Goal: Transaction & Acquisition: Purchase product/service

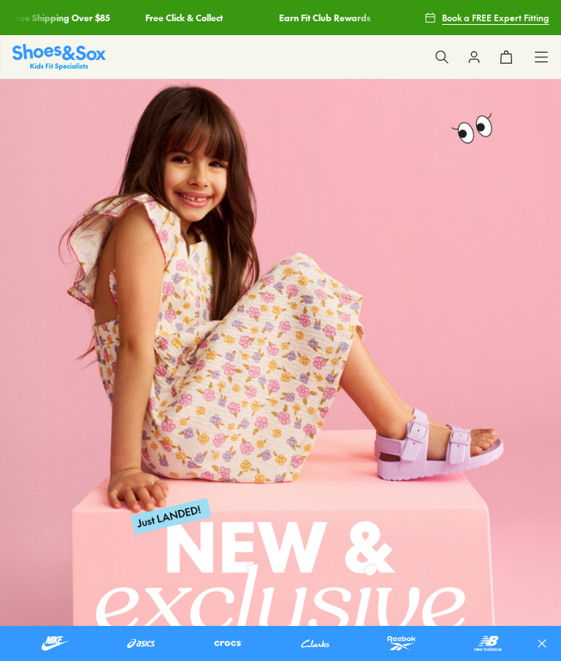
click at [542, 55] on icon at bounding box center [541, 57] width 15 height 15
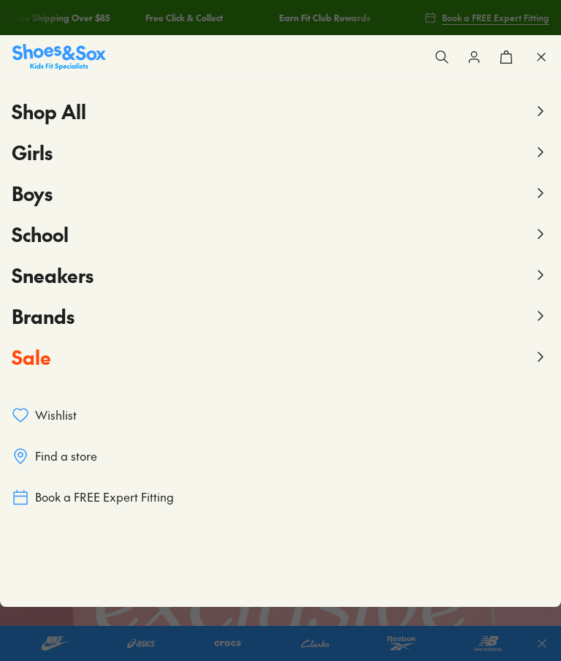
click at [538, 190] on icon at bounding box center [541, 193] width 18 height 18
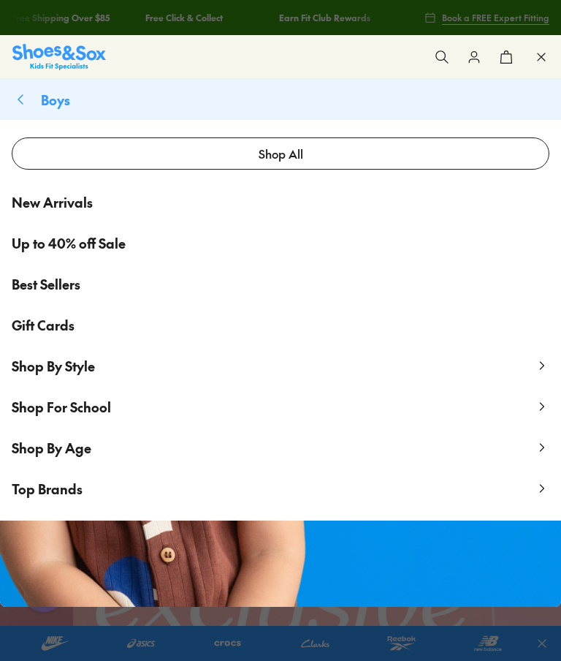
click at [541, 450] on use at bounding box center [543, 447] width 4 height 7
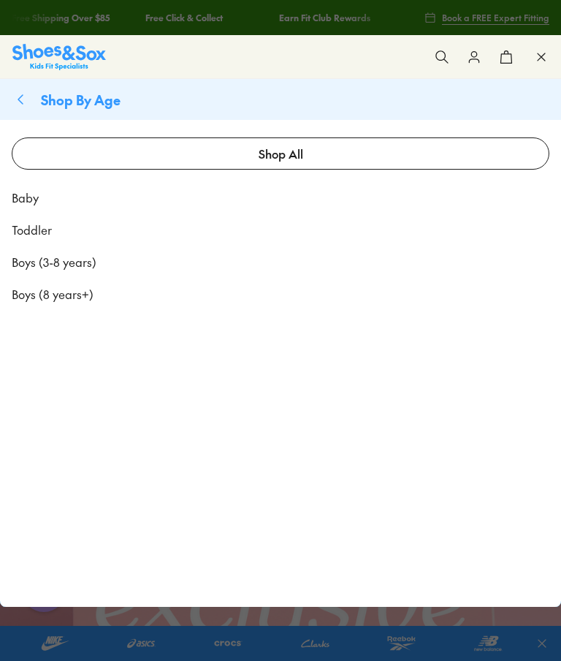
click at [39, 228] on span "Toddler" at bounding box center [32, 230] width 40 height 18
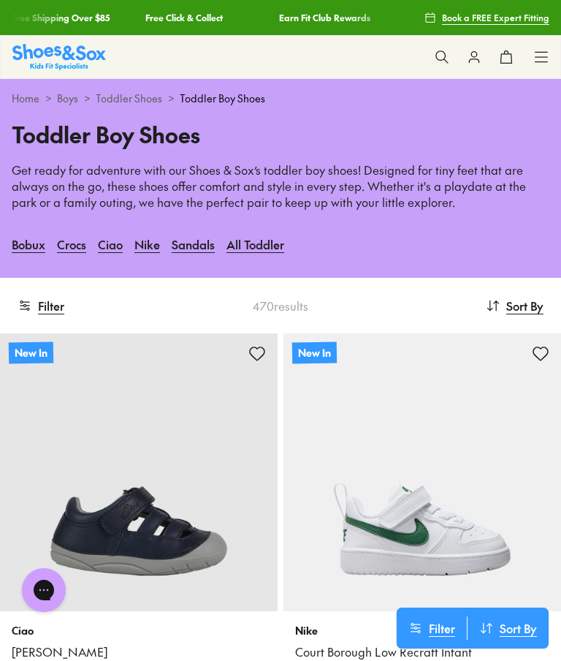
click at [196, 232] on link "Sandals" at bounding box center [193, 244] width 43 height 32
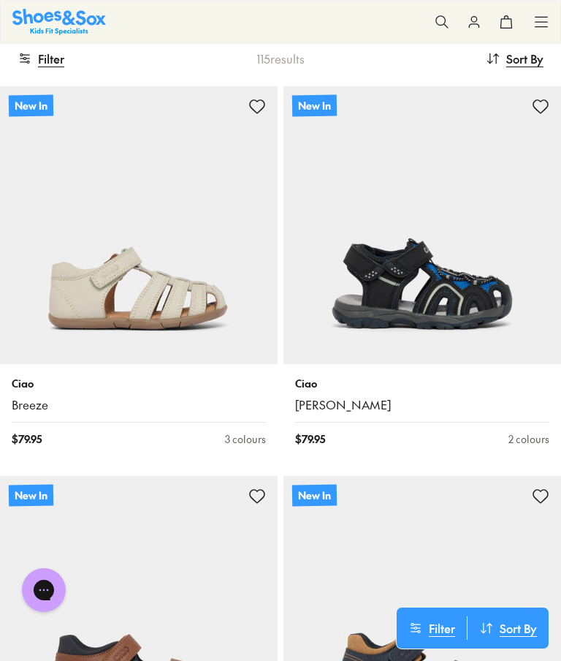
scroll to position [246, 0]
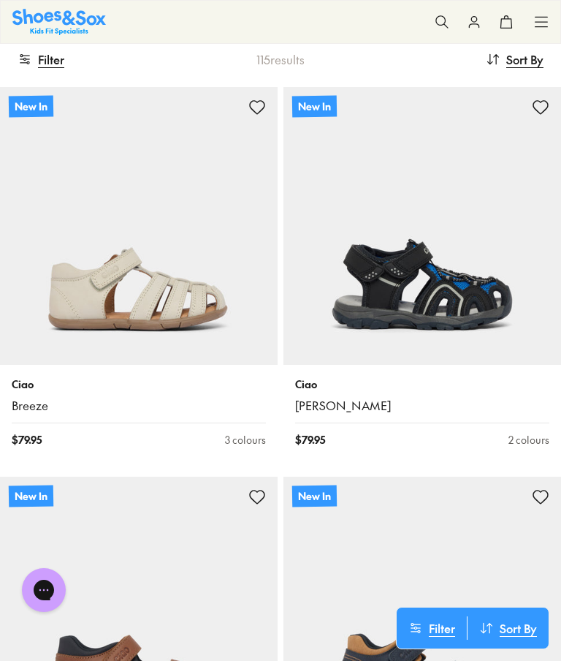
click at [315, 377] on p "Ciao" at bounding box center [422, 384] width 254 height 15
click at [490, 295] on img at bounding box center [423, 226] width 278 height 278
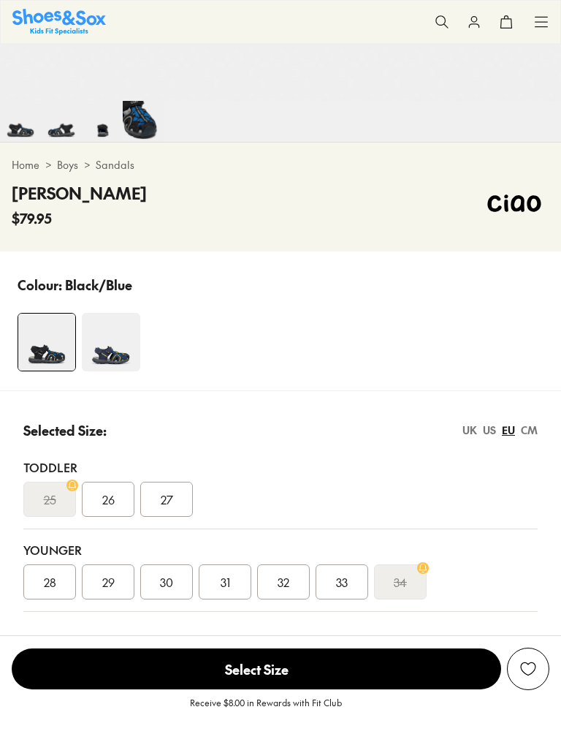
select select "*"
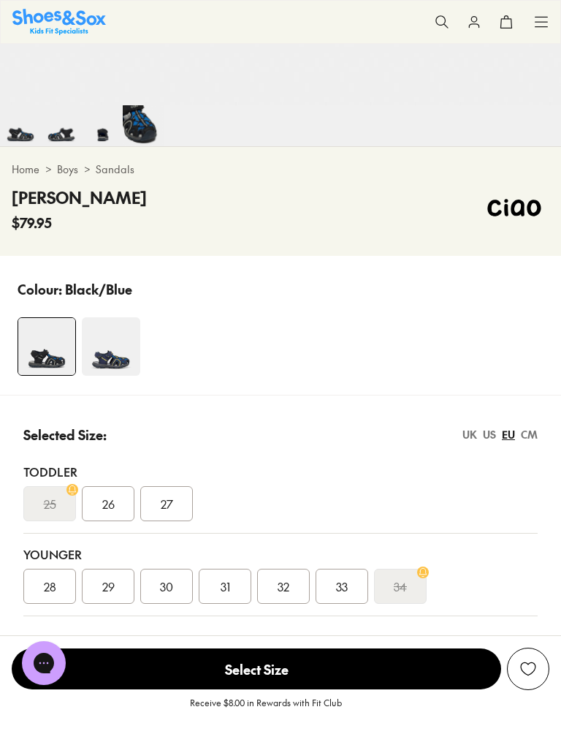
scroll to position [339, 0]
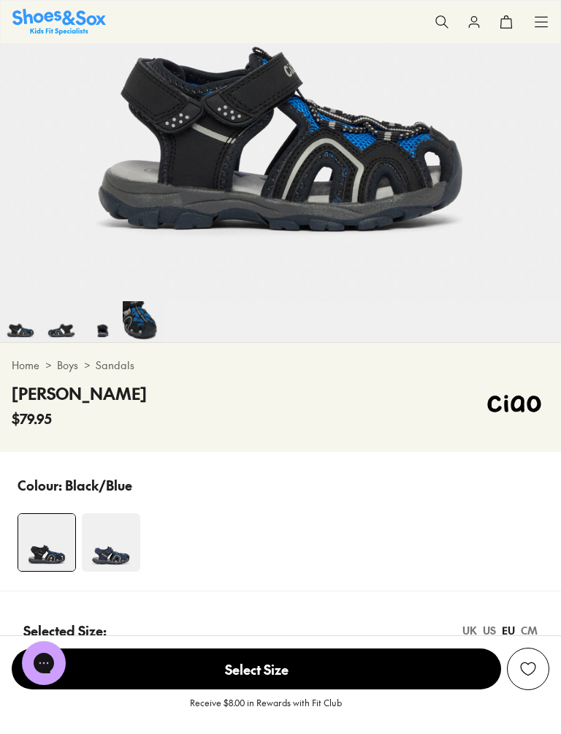
click at [118, 550] on img at bounding box center [111, 542] width 58 height 58
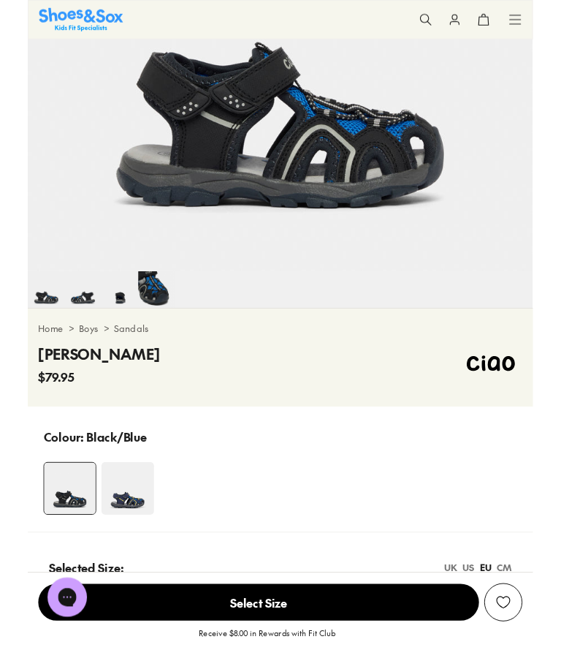
scroll to position [380, 0]
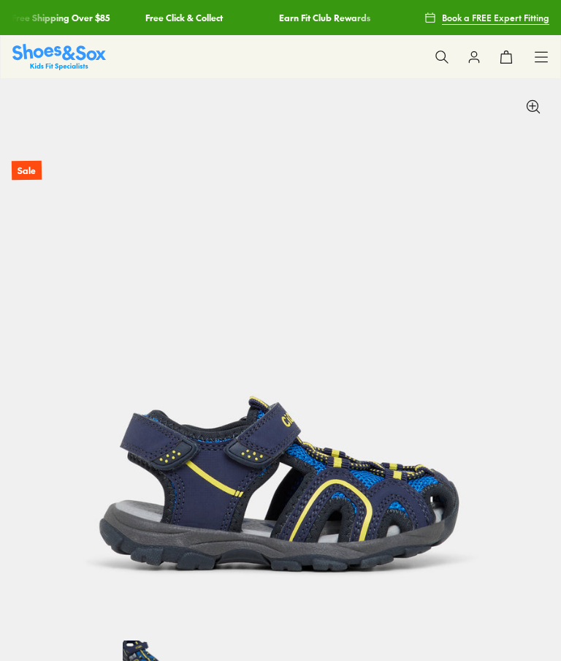
select select "*"
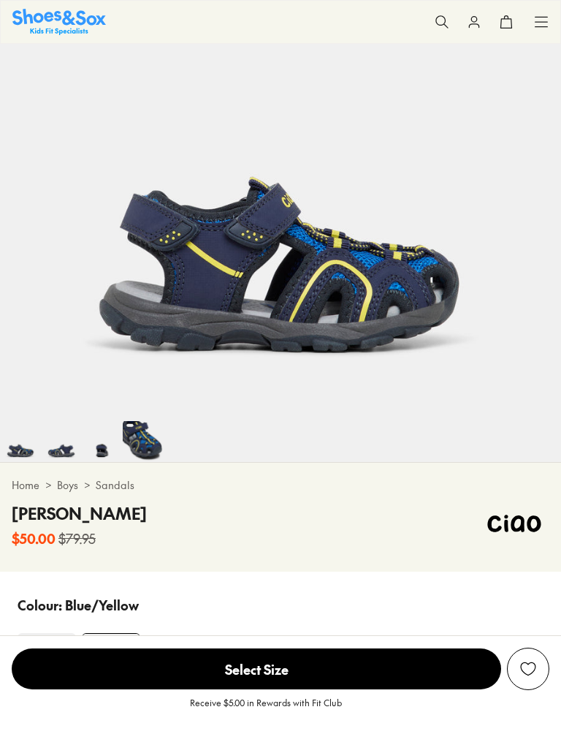
scroll to position [0, 1125]
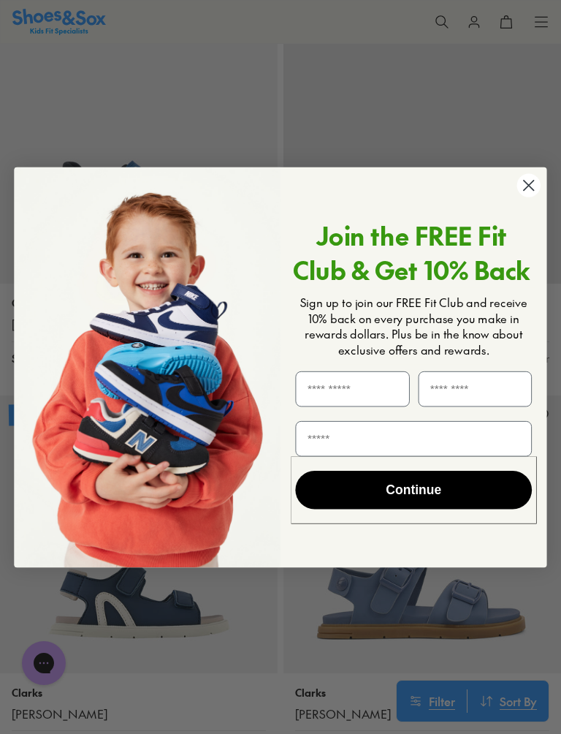
click at [532, 178] on circle "Close dialog" at bounding box center [529, 184] width 23 height 23
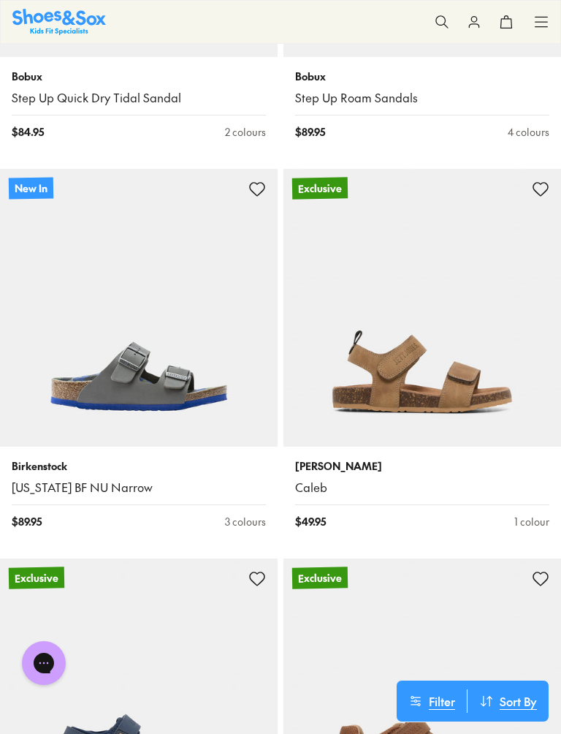
scroll to position [5620, 0]
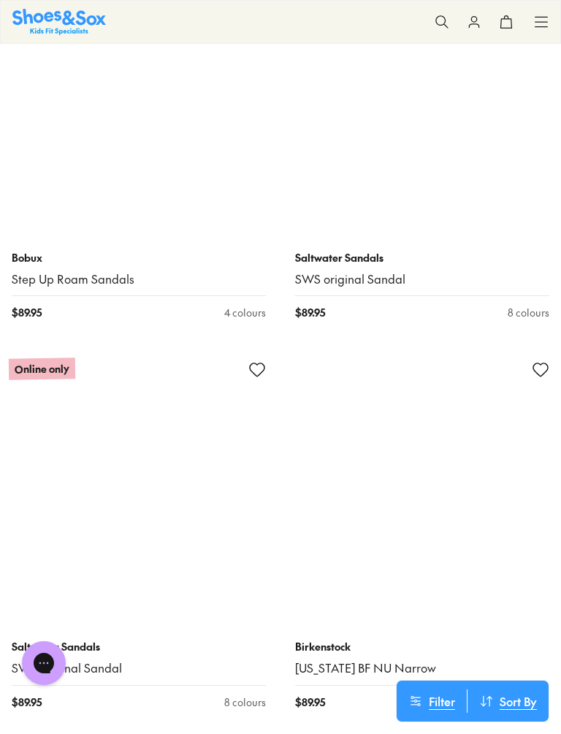
scroll to position [11821, 0]
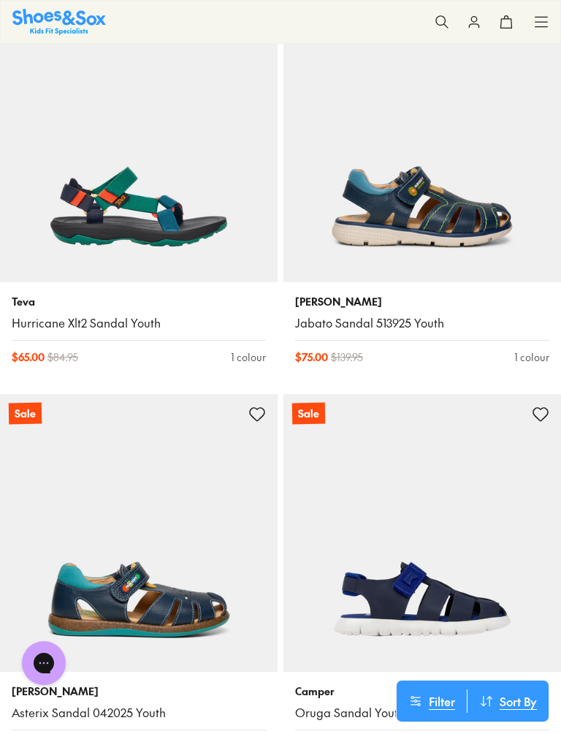
scroll to position [14449, 0]
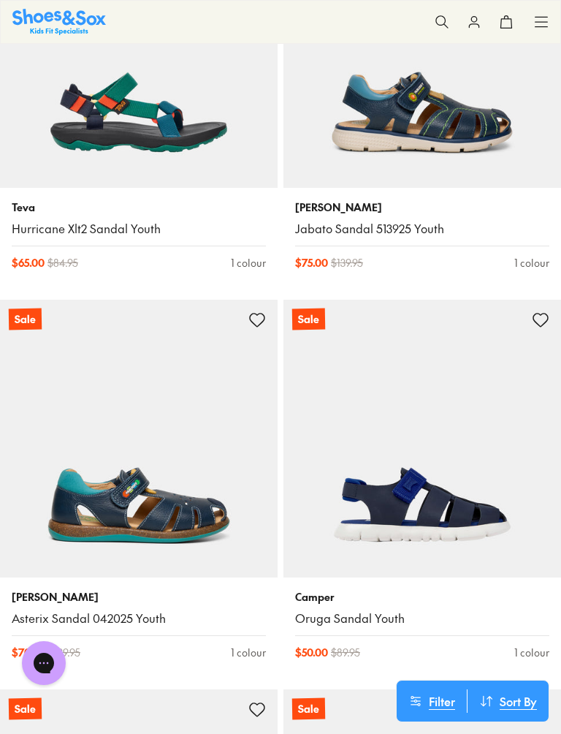
click at [464, 494] on img at bounding box center [423, 439] width 278 height 278
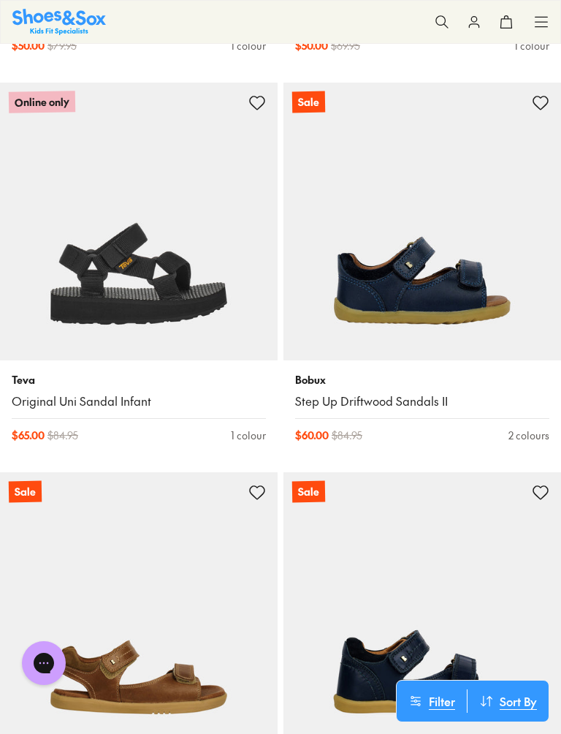
scroll to position [17594, 0]
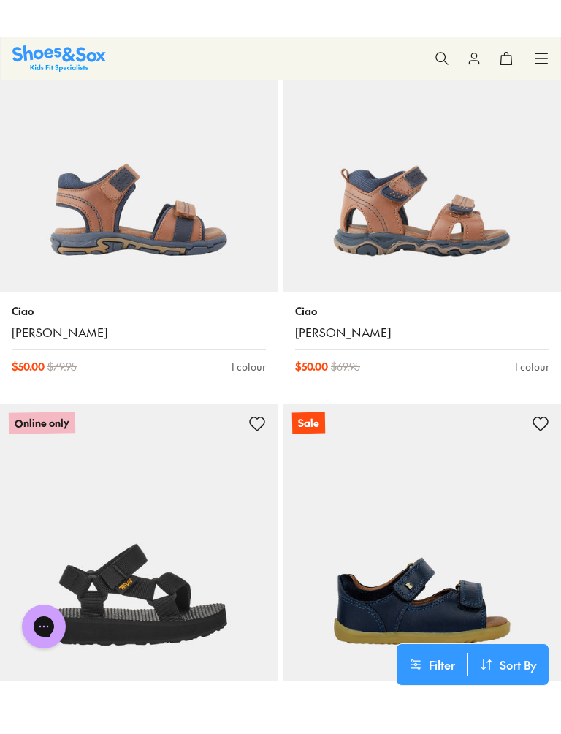
scroll to position [17149, 0]
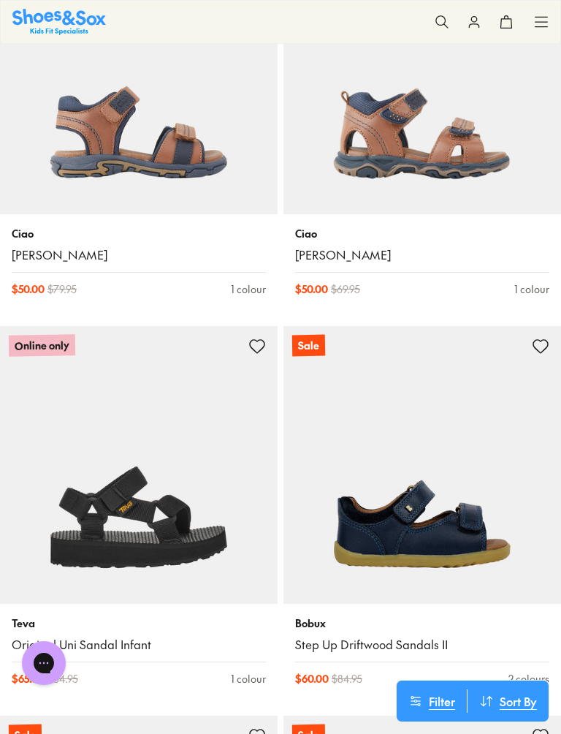
click at [174, 504] on img at bounding box center [139, 465] width 278 height 278
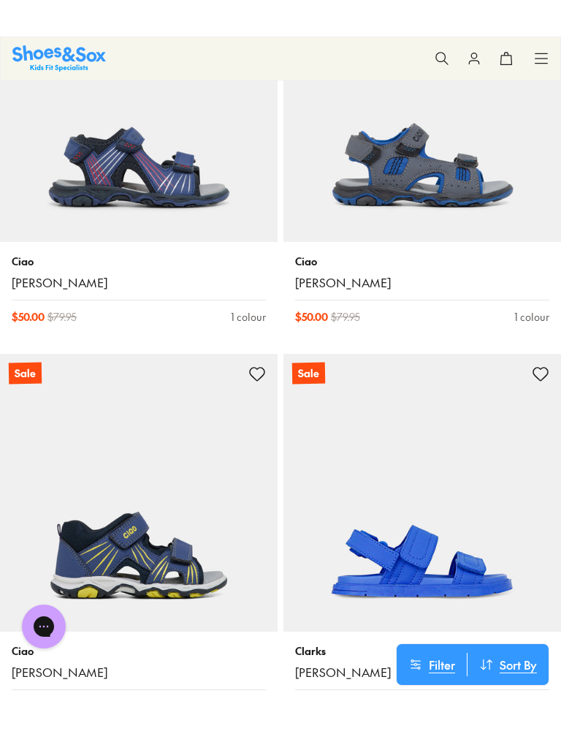
scroll to position [15745, 0]
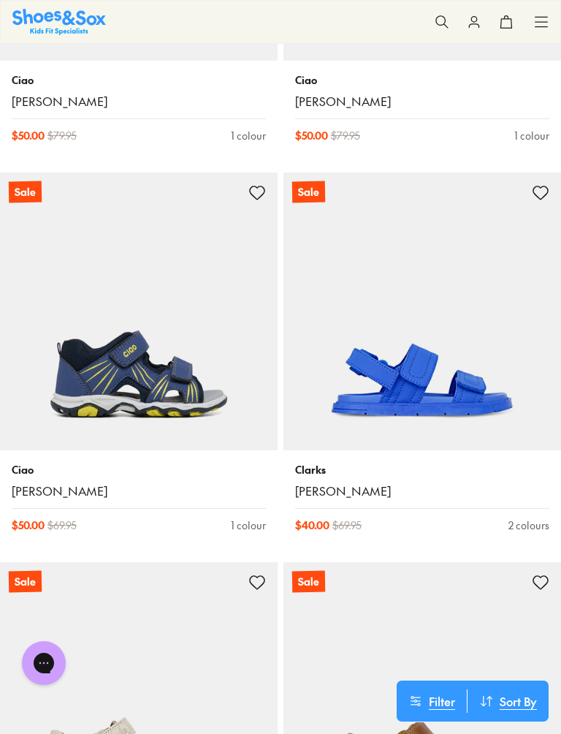
click at [473, 373] on img at bounding box center [423, 312] width 278 height 278
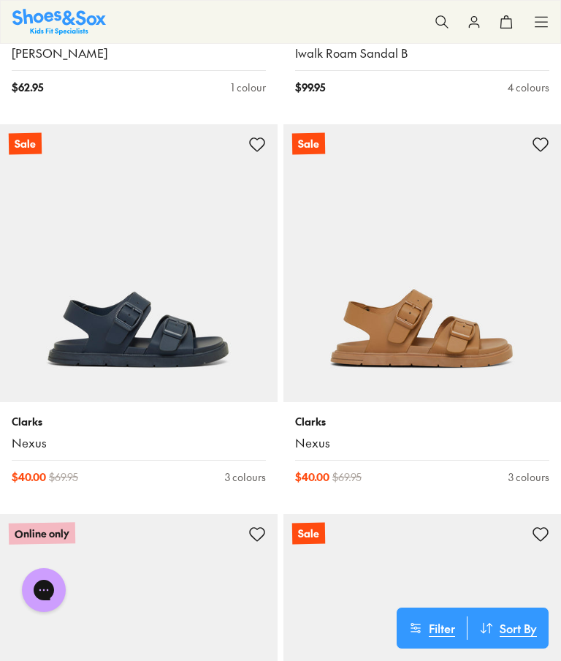
scroll to position [13043, 0]
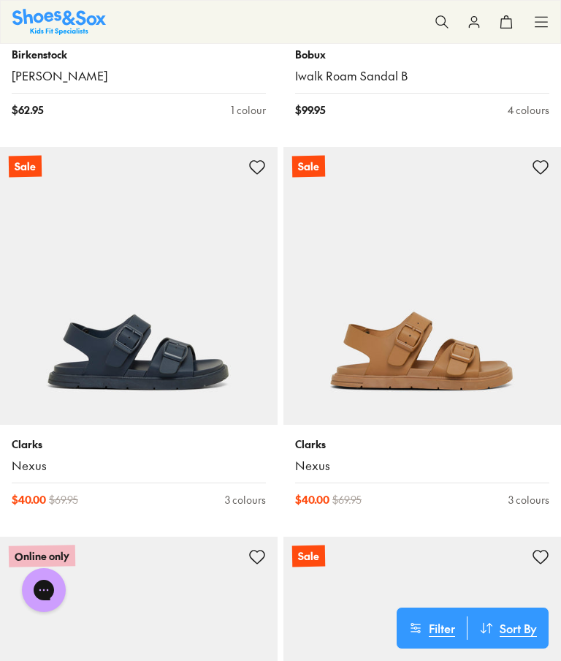
click at [163, 348] on img at bounding box center [139, 286] width 278 height 278
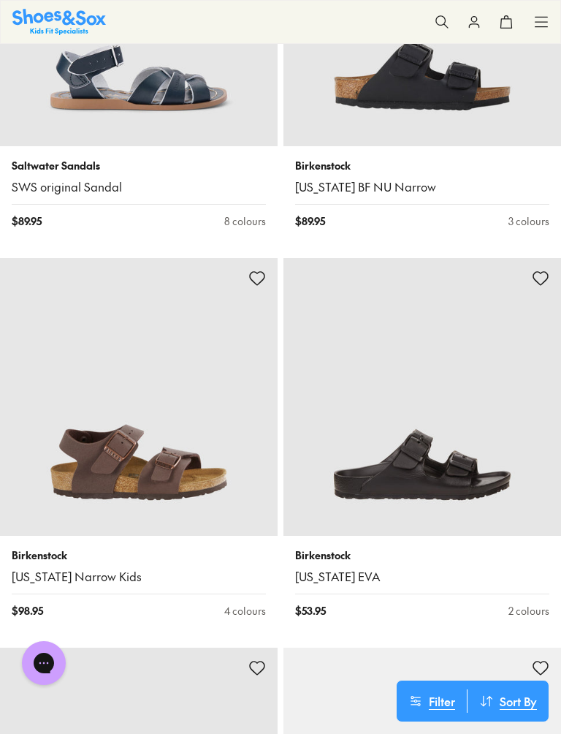
scroll to position [12171, 0]
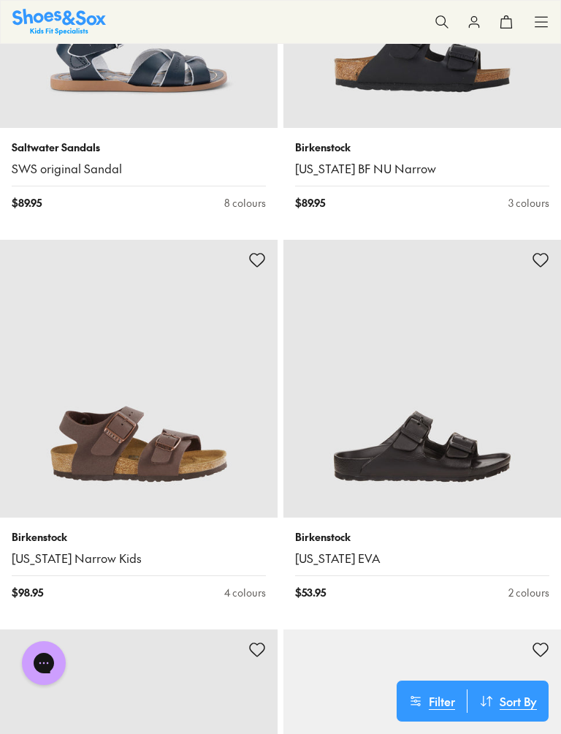
click at [178, 439] on img at bounding box center [139, 379] width 278 height 278
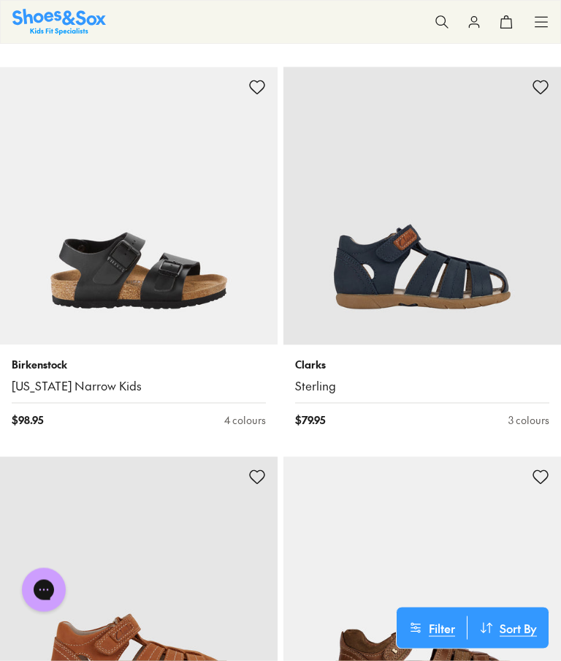
scroll to position [9480, 0]
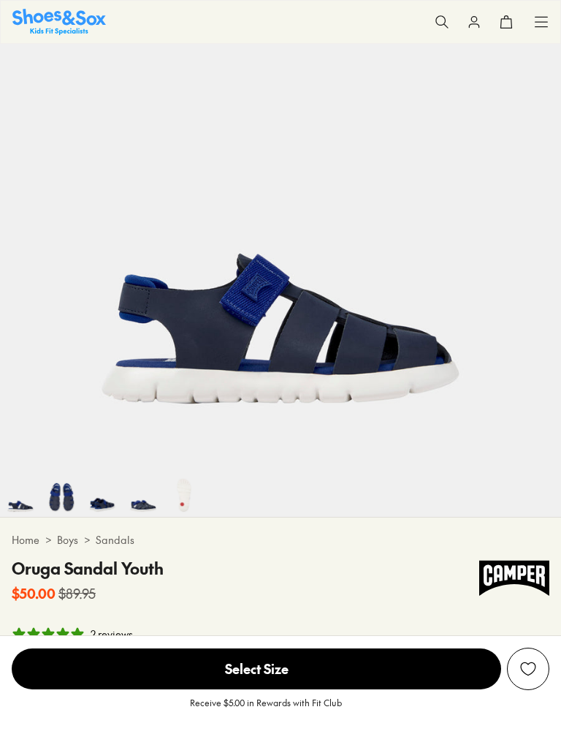
scroll to position [164, 0]
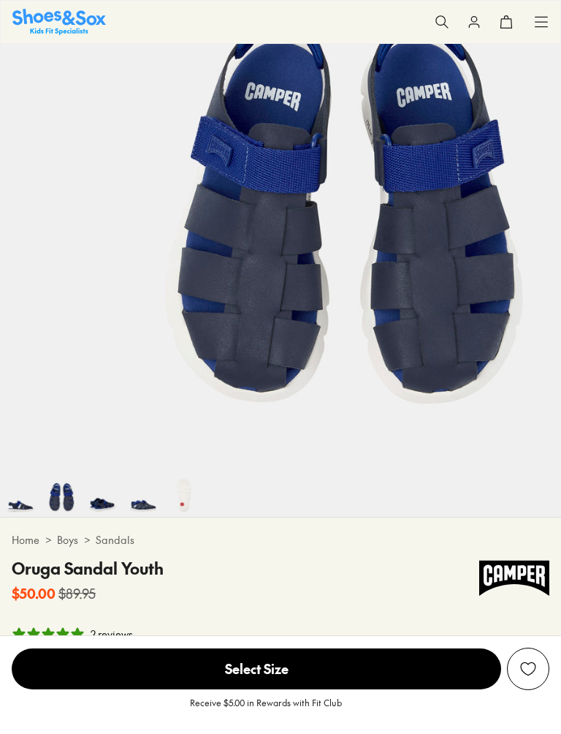
select select "*"
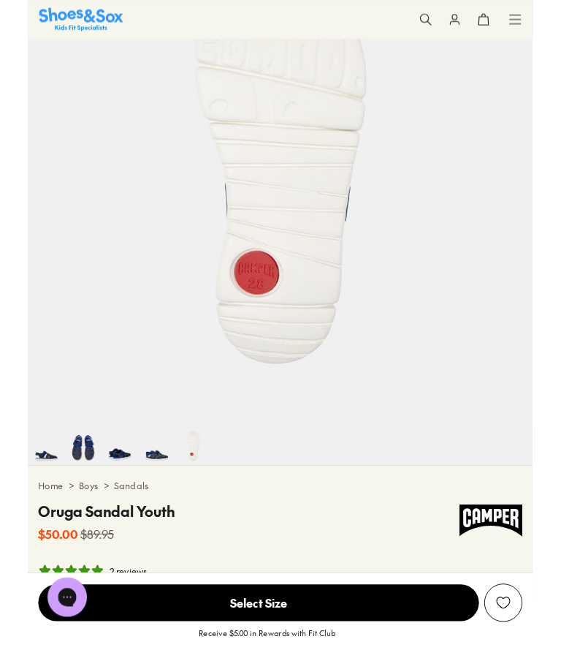
scroll to position [0, 0]
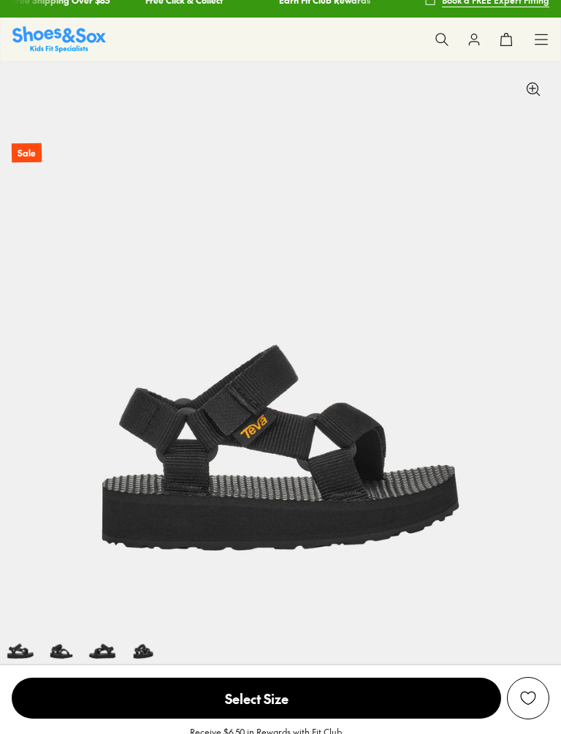
select select "*"
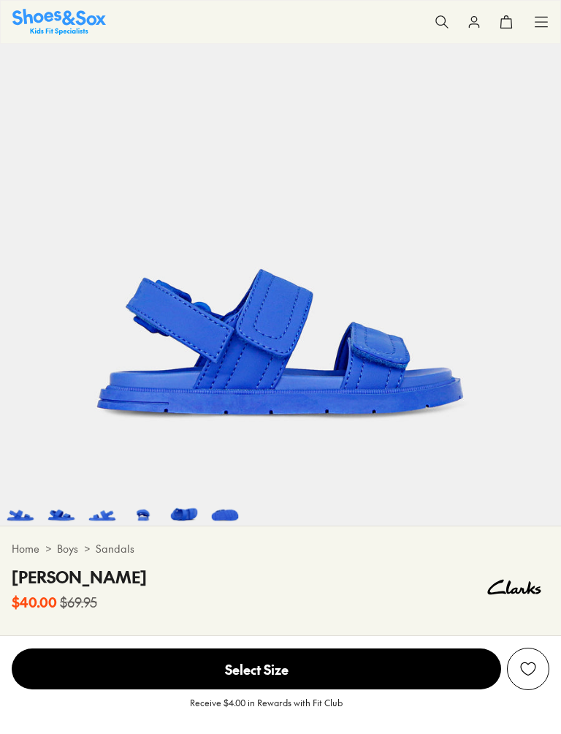
select select "*"
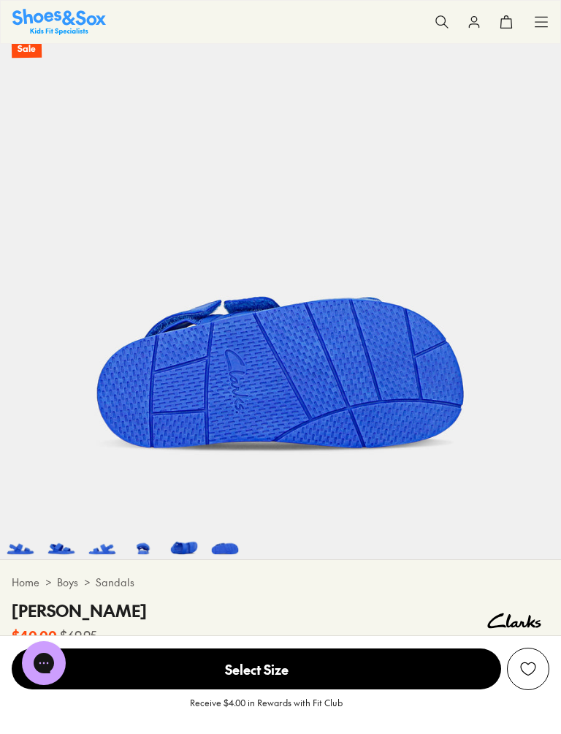
scroll to position [357, 0]
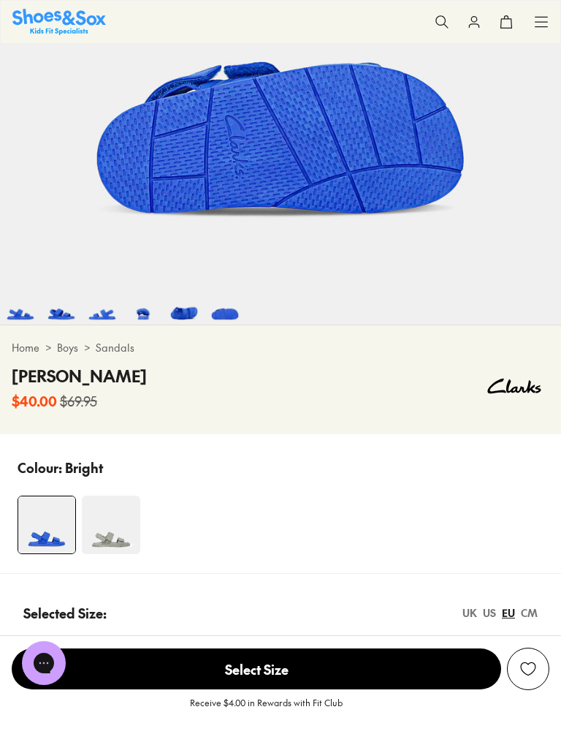
click at [116, 528] on img at bounding box center [111, 525] width 58 height 58
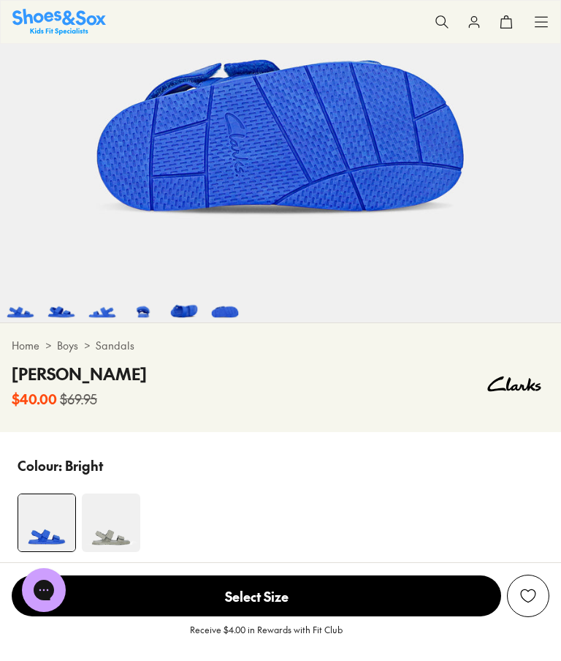
scroll to position [0, 0]
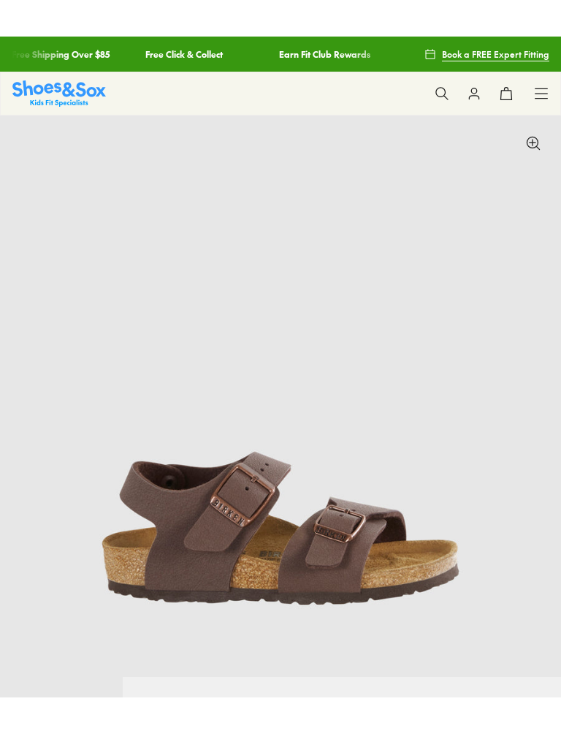
scroll to position [491, 0]
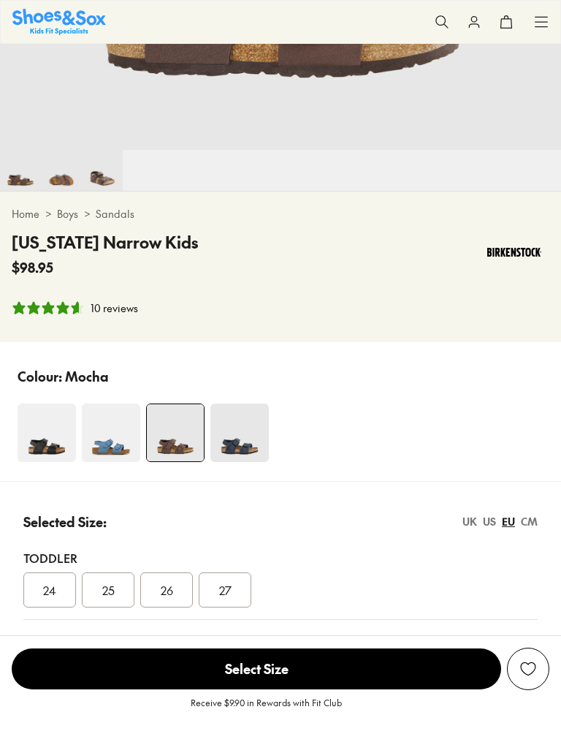
select select "*"
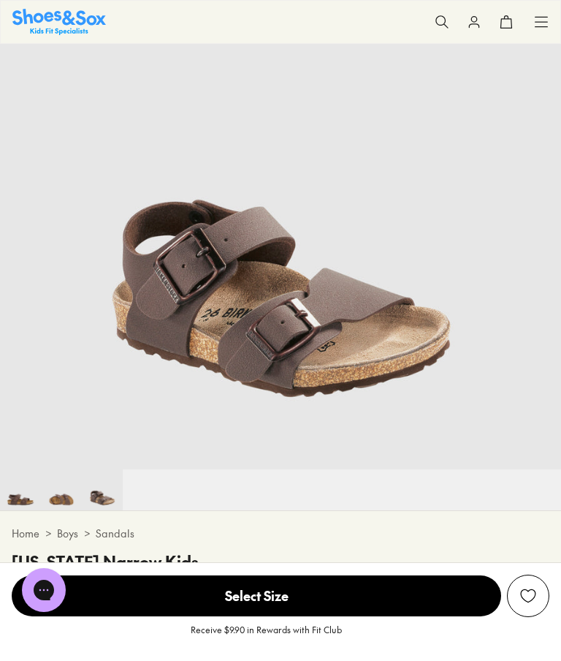
scroll to position [0, 1123]
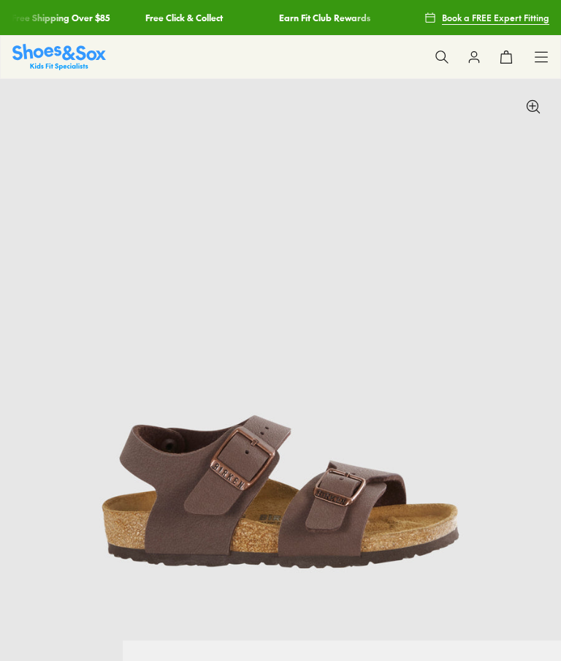
select select "*"
